Goal: Find specific page/section: Find specific page/section

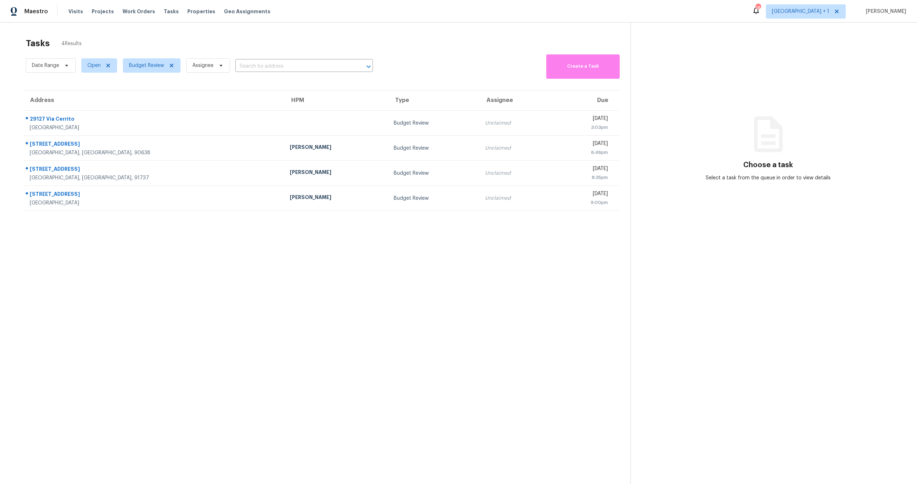
click at [187, 15] on div "Visits Projects Work Orders Tasks Properties Geo Assignments" at bounding box center [173, 11] width 211 height 14
click at [194, 13] on span "Properties" at bounding box center [201, 11] width 28 height 7
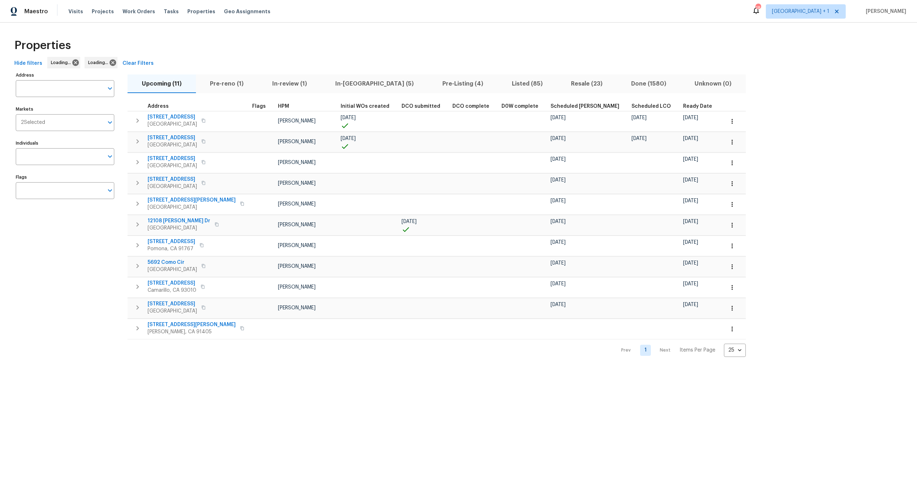
click at [242, 62] on div "Hide filters Loading... Loading... Clear Filters" at bounding box center [458, 63] width 894 height 13
click at [310, 51] on div "Properties" at bounding box center [458, 45] width 894 height 23
click at [323, 32] on div "Properties Hide filters Los Angeles San Diego Clear Filters Address Address Mar…" at bounding box center [458, 196] width 917 height 346
click at [301, 41] on div "Properties" at bounding box center [458, 45] width 894 height 23
click at [69, 168] on div "Address Address Markets 2 Selected Markets Individuals Individuals Flags Flags" at bounding box center [69, 213] width 107 height 287
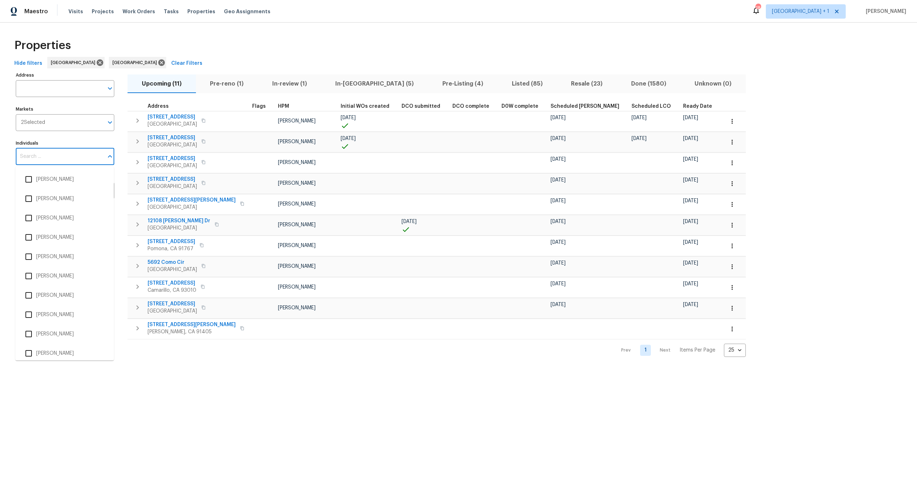
click at [75, 160] on input "Individuals" at bounding box center [60, 156] width 88 height 17
type input "ted"
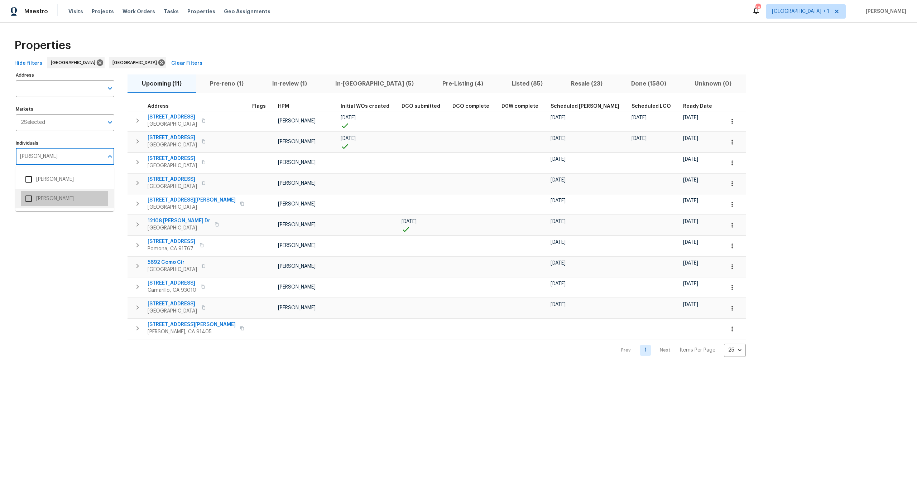
click at [62, 202] on li "Ted Mirabella" at bounding box center [64, 198] width 87 height 15
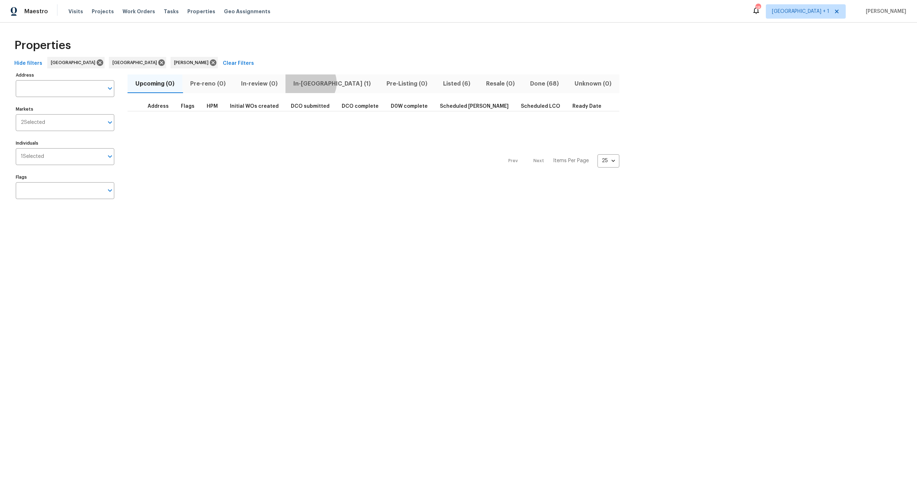
click at [311, 83] on span "In-reno (1)" at bounding box center [332, 84] width 85 height 10
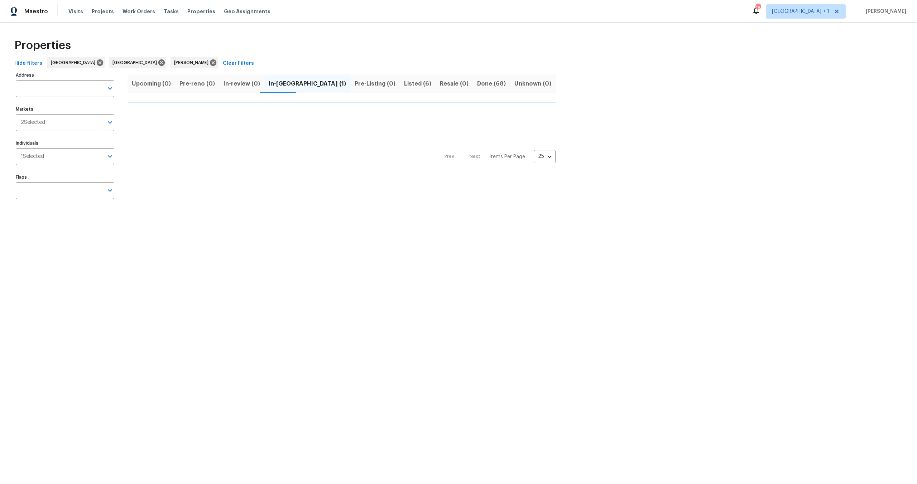
click at [355, 83] on span "Pre-Listing (0)" at bounding box center [375, 84] width 41 height 10
click at [283, 83] on span "In-reno (1)" at bounding box center [307, 84] width 77 height 10
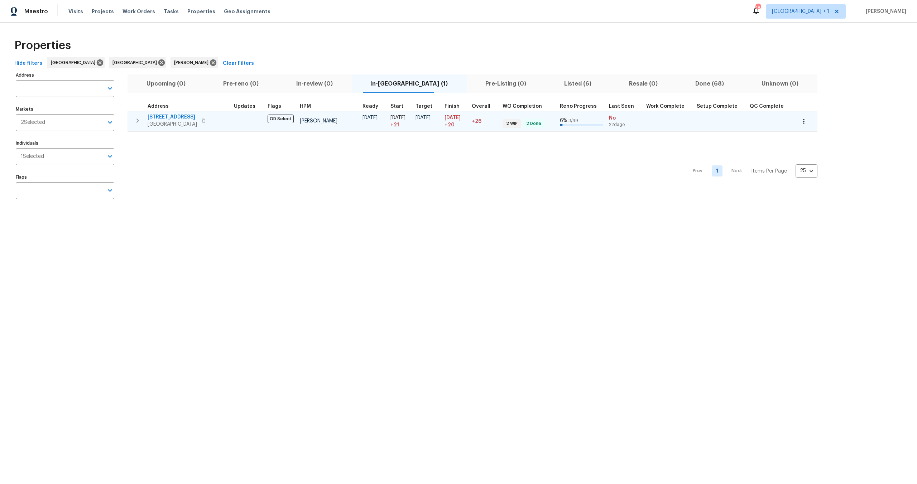
click at [179, 114] on span "2909 10th St Apt 4" at bounding box center [172, 117] width 49 height 7
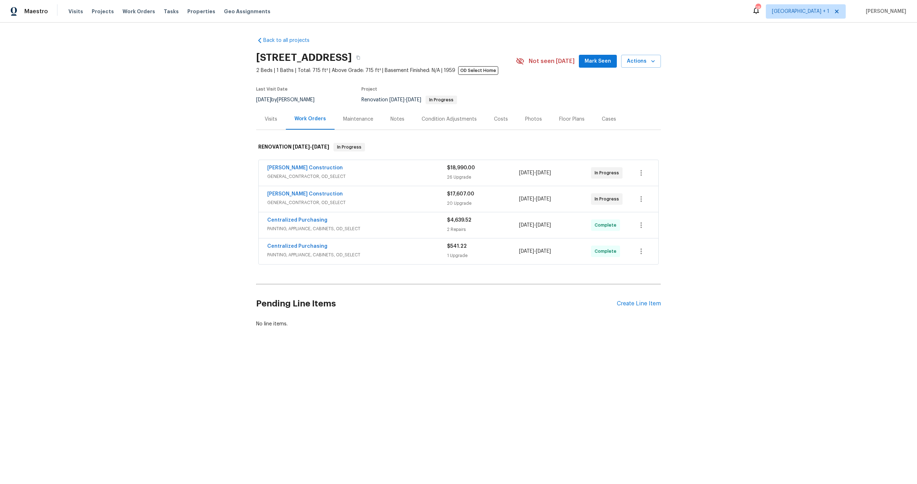
click at [394, 120] on div "Notes" at bounding box center [397, 119] width 14 height 7
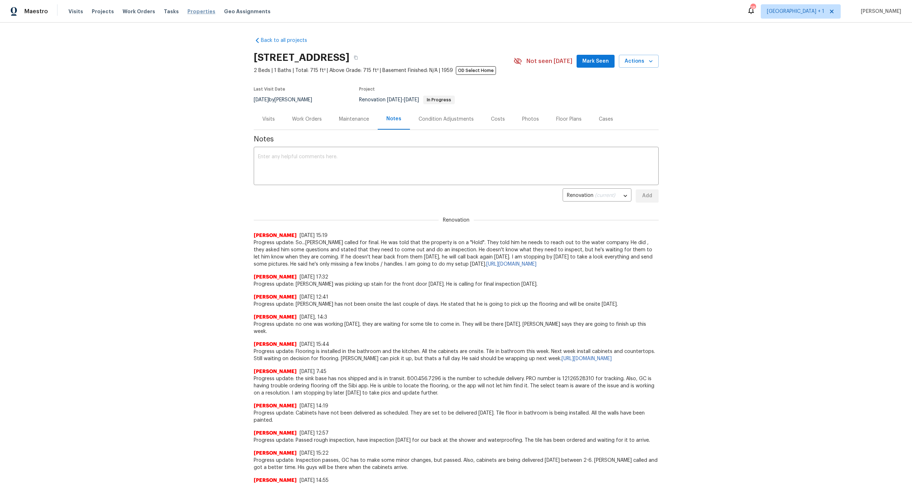
click at [189, 13] on span "Properties" at bounding box center [201, 11] width 28 height 7
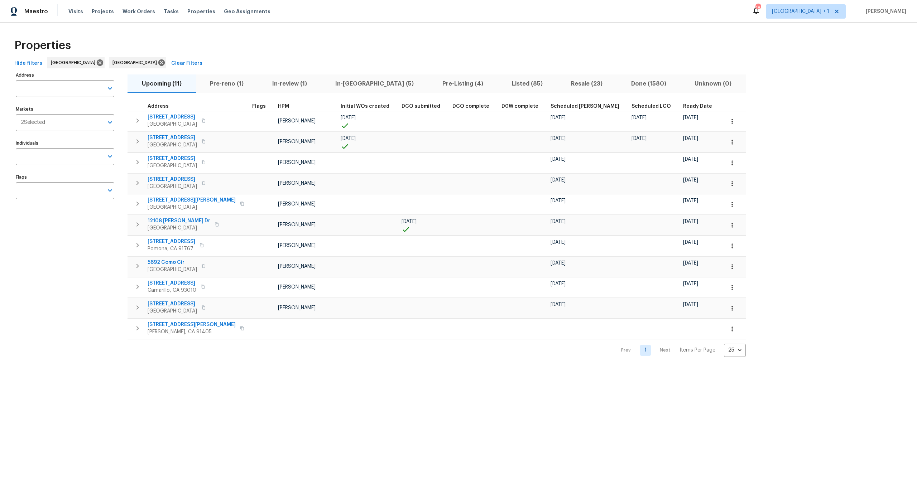
click at [60, 271] on div "Address Address Markets 2 Selected Markets Individuals Individuals Flags Flags" at bounding box center [69, 213] width 107 height 287
click at [854, 210] on div "Address Address Markets 2 Selected Markets Individuals Individuals Flags Flags …" at bounding box center [458, 213] width 894 height 287
click at [367, 48] on div "Properties" at bounding box center [458, 45] width 894 height 23
click at [46, 157] on input "Individuals" at bounding box center [60, 156] width 88 height 17
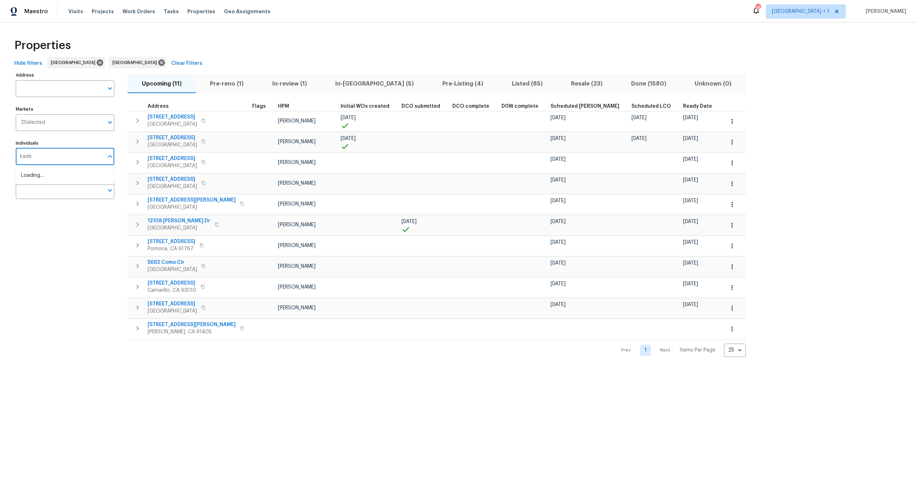
type input "kaden"
click at [47, 176] on li "[PERSON_NAME]" at bounding box center [64, 179] width 87 height 15
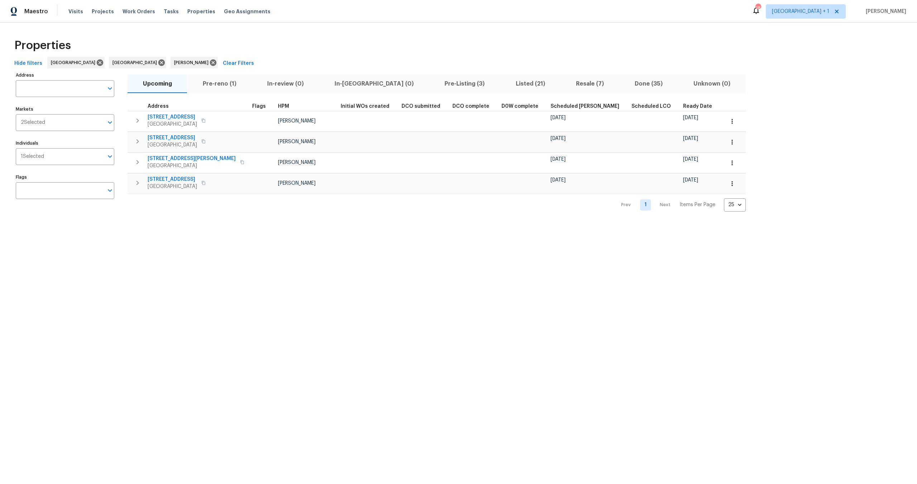
click at [318, 50] on div "Properties" at bounding box center [458, 45] width 894 height 23
click at [313, 48] on div "Properties" at bounding box center [458, 45] width 894 height 23
click at [318, 43] on div "Properties" at bounding box center [458, 45] width 894 height 23
click at [423, 33] on div "Properties Hide filters [GEOGRAPHIC_DATA] [GEOGRAPHIC_DATA] [PERSON_NAME] Clear…" at bounding box center [458, 123] width 917 height 201
click at [283, 40] on div "Properties" at bounding box center [458, 45] width 894 height 23
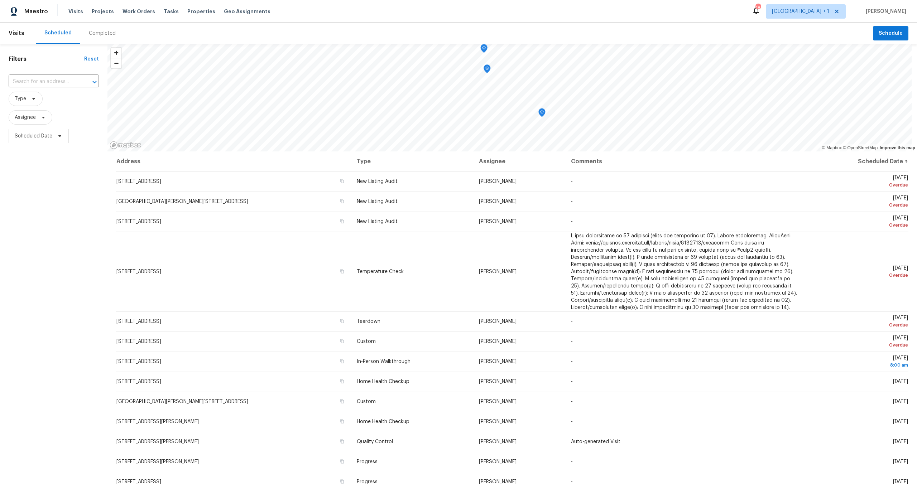
scroll to position [1, 0]
click at [140, 28] on div "Scheduled Completed" at bounding box center [454, 33] width 837 height 21
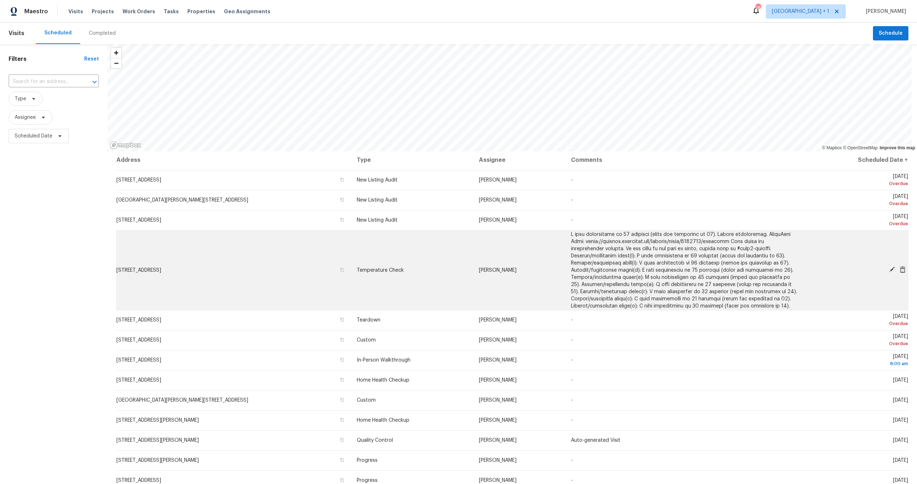
click at [121, 275] on td "8755 Penfield Ave, Northridge, CA 91324" at bounding box center [233, 270] width 235 height 80
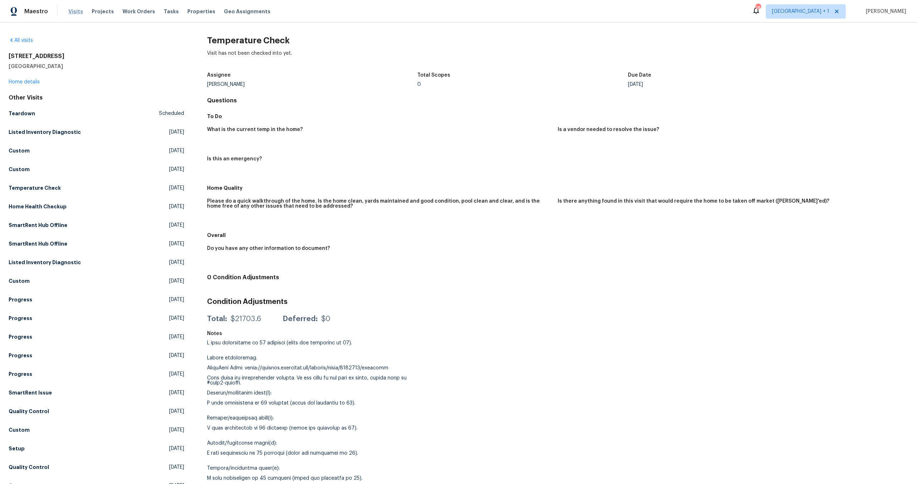
click at [69, 11] on span "Visits" at bounding box center [75, 11] width 15 height 7
